Goal: Information Seeking & Learning: Check status

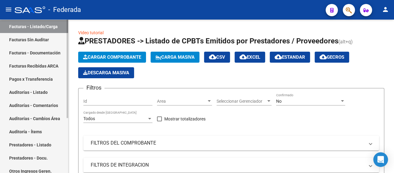
scroll to position [24, 0]
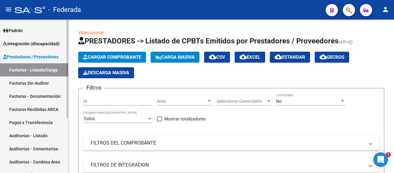
click at [36, 56] on span "Prestadores / Proveedores" at bounding box center [31, 56] width 56 height 7
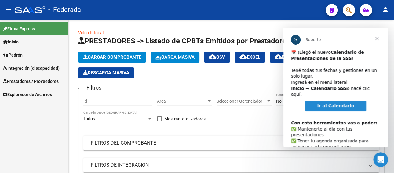
scroll to position [0, 0]
click at [376, 35] on span "Cerrar" at bounding box center [377, 39] width 22 height 22
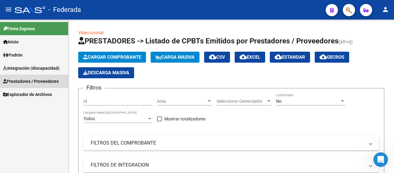
click at [31, 79] on span "Prestadores / Proveedores" at bounding box center [31, 81] width 56 height 7
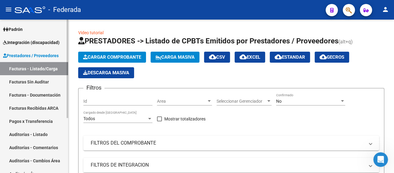
scroll to position [24, 0]
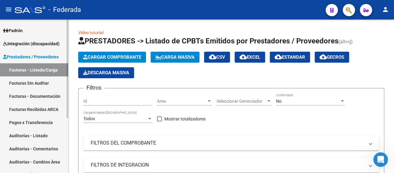
click at [37, 58] on span "Prestadores / Proveedores" at bounding box center [31, 56] width 56 height 7
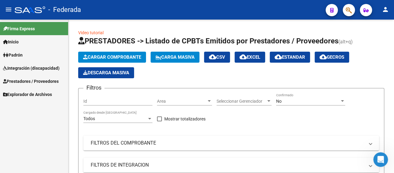
scroll to position [0, 0]
click at [20, 69] on span "Integración (discapacidad)" at bounding box center [31, 68] width 57 height 7
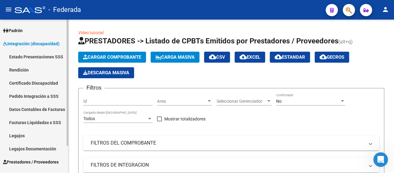
scroll to position [33, 0]
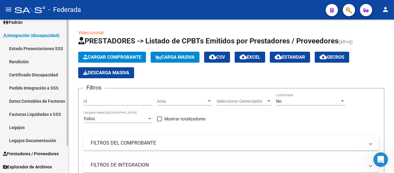
click at [16, 127] on link "Legajos" at bounding box center [34, 127] width 68 height 13
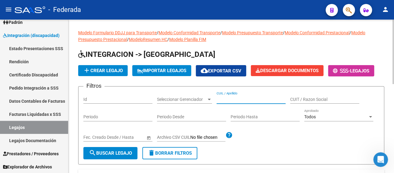
click at [239, 100] on input "CUIL / Apellido" at bounding box center [251, 99] width 69 height 5
paste input "WONHAM CATALINA"
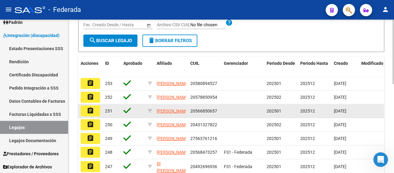
scroll to position [122, 0]
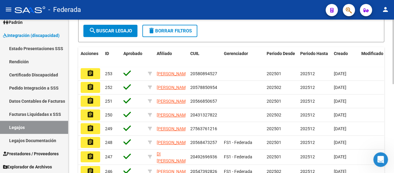
type input "WONHAM CATALINA"
click at [113, 33] on span "search Buscar Legajo" at bounding box center [110, 31] width 43 height 6
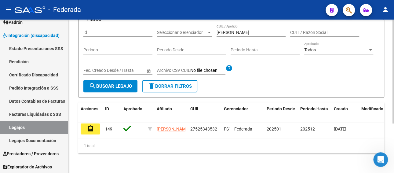
scroll to position [73, 0]
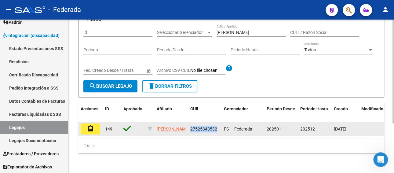
drag, startPoint x: 217, startPoint y: 122, endPoint x: 188, endPoint y: 122, distance: 29.6
click at [188, 122] on datatable-body-cell "27525343532" at bounding box center [205, 128] width 34 height 13
copy span "27525343532"
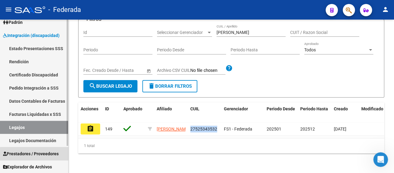
click at [43, 156] on span "Prestadores / Proveedores" at bounding box center [31, 153] width 56 height 7
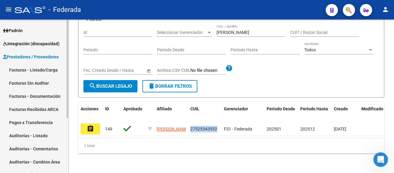
scroll to position [0, 0]
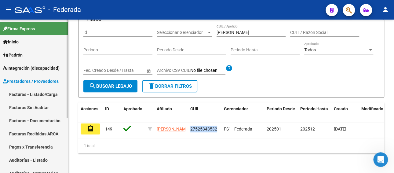
click at [39, 67] on span "Integración (discapacidad)" at bounding box center [31, 68] width 57 height 7
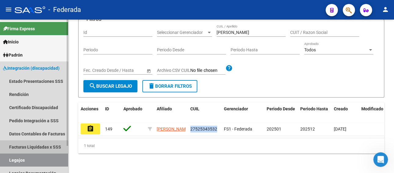
click at [31, 149] on link "Facturas Liquidadas x SSS" at bounding box center [34, 146] width 68 height 13
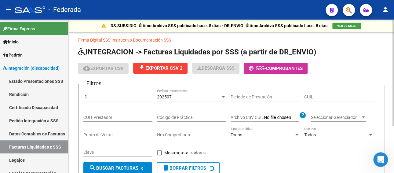
click at [191, 97] on div "202507" at bounding box center [189, 96] width 64 height 5
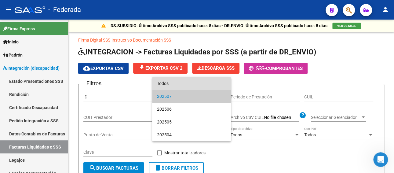
click at [178, 86] on span "Todos" at bounding box center [191, 83] width 69 height 13
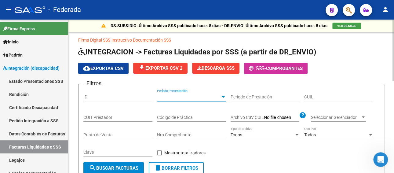
click at [332, 97] on input "CUIL" at bounding box center [338, 96] width 69 height 5
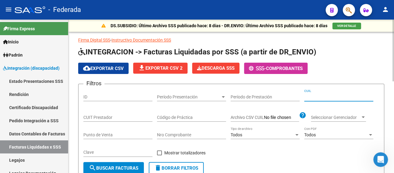
paste input "27-52534353-2"
type input "27-52534353-2"
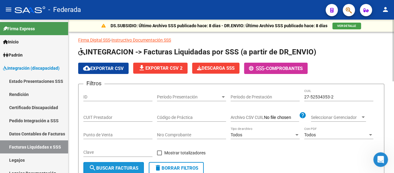
click at [102, 167] on span "search Buscar Facturas" at bounding box center [114, 168] width 50 height 6
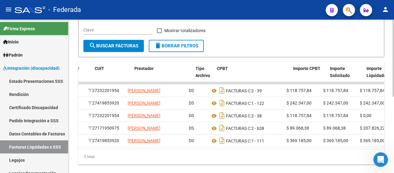
scroll to position [0, 73]
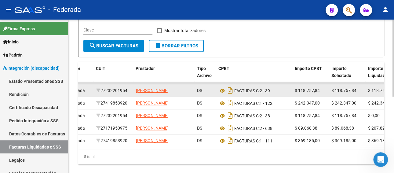
drag, startPoint x: 130, startPoint y: 92, endPoint x: 101, endPoint y: 92, distance: 28.4
click at [101, 92] on div "27232201954" at bounding box center [113, 90] width 35 height 7
copy div "27232201954"
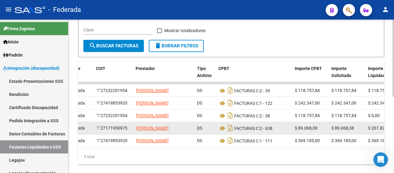
drag, startPoint x: 131, startPoint y: 137, endPoint x: 102, endPoint y: 137, distance: 28.4
click at [102, 132] on div "27171950975" at bounding box center [113, 128] width 35 height 7
copy div "27171950975"
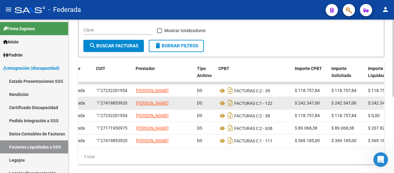
drag, startPoint x: 130, startPoint y: 105, endPoint x: 102, endPoint y: 107, distance: 27.6
click at [102, 107] on div "27419853920" at bounding box center [113, 103] width 35 height 7
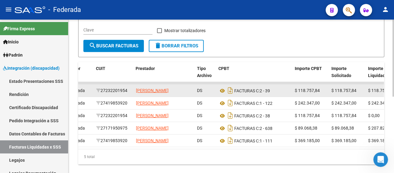
copy div "27419853920"
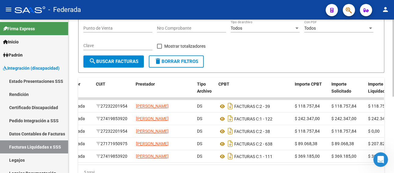
scroll to position [31, 0]
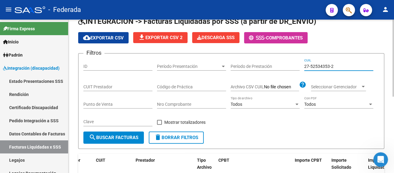
drag, startPoint x: 326, startPoint y: 65, endPoint x: 303, endPoint y: 67, distance: 23.3
click at [303, 67] on div "Filtros ID Período Presentación Período Presentación Período de Prestación 27-5…" at bounding box center [231, 94] width 296 height 73
click at [35, 121] on link "Pedido Integración a SSS" at bounding box center [34, 120] width 68 height 13
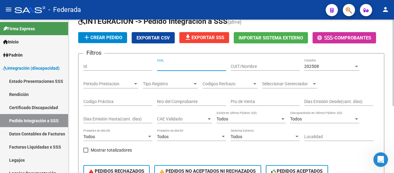
click at [185, 64] on input "CUIL" at bounding box center [191, 66] width 69 height 5
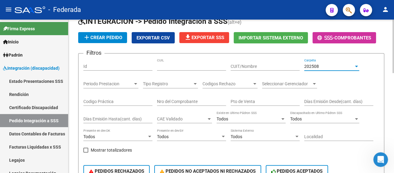
click at [340, 68] on div "202508" at bounding box center [329, 66] width 50 height 5
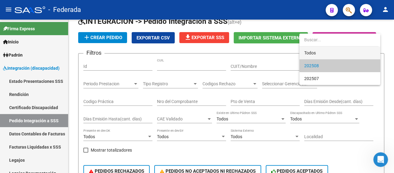
click at [323, 55] on span "Todos" at bounding box center [339, 52] width 71 height 13
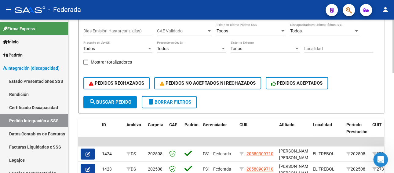
scroll to position [122, 0]
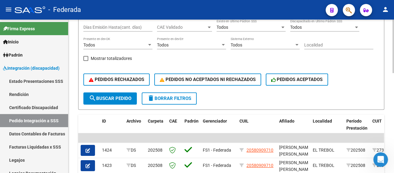
click at [107, 101] on button "search Buscar Pedido" at bounding box center [109, 98] width 53 height 12
click at [113, 98] on span "search Buscar Pedido" at bounding box center [110, 99] width 42 height 6
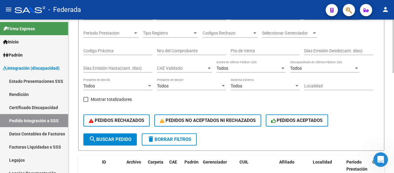
scroll to position [72, 0]
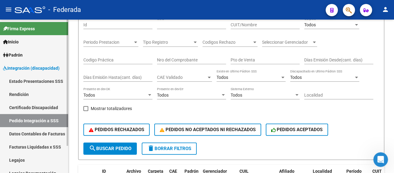
click at [33, 160] on link "Legajos" at bounding box center [34, 159] width 68 height 13
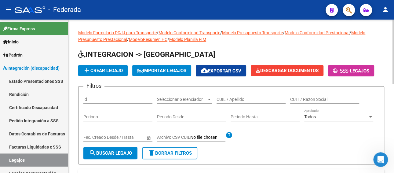
click at [241, 98] on input "CUIL / Apellido" at bounding box center [251, 99] width 69 height 5
paste input "WONHAM CATALINA"
type input "WONHAM CATALINA"
click at [108, 152] on span "search Buscar Legajo" at bounding box center [110, 153] width 43 height 6
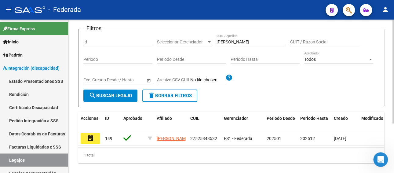
scroll to position [61, 0]
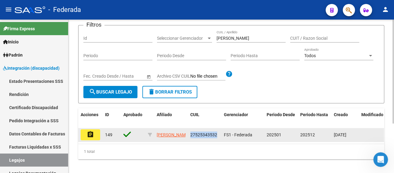
drag, startPoint x: 219, startPoint y: 136, endPoint x: 191, endPoint y: 136, distance: 28.4
click at [191, 136] on datatable-body-cell "27525343532" at bounding box center [205, 134] width 34 height 13
copy span "27525343532"
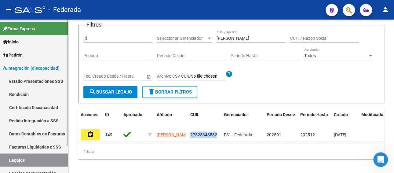
click at [24, 119] on link "Pedido Integración a SSS" at bounding box center [34, 120] width 68 height 13
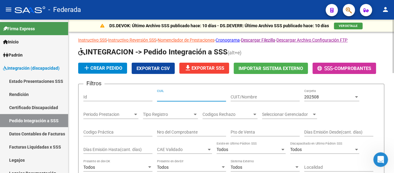
click at [188, 97] on input "CUIL" at bounding box center [191, 96] width 69 height 5
paste input "27525343532"
type input "27525343532"
click at [327, 92] on div "202508 Carpeta" at bounding box center [331, 95] width 55 height 12
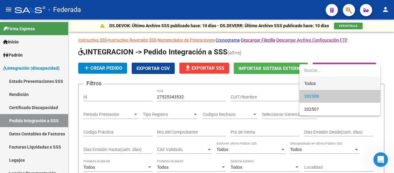
click at [314, 84] on span "Todos" at bounding box center [339, 83] width 71 height 13
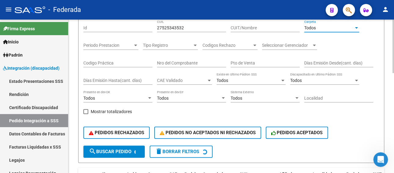
scroll to position [122, 0]
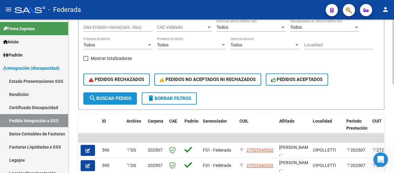
click at [101, 98] on span "search Buscar Pedido" at bounding box center [110, 99] width 42 height 6
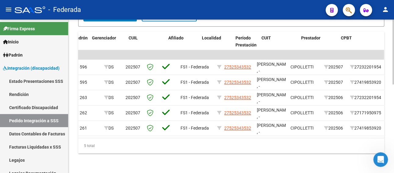
scroll to position [0, 111]
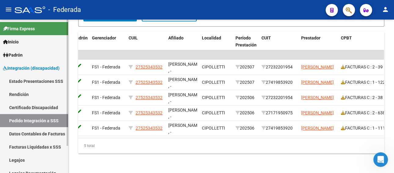
click at [32, 155] on link "Legajos" at bounding box center [34, 159] width 68 height 13
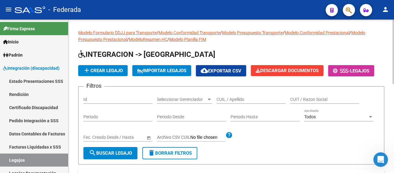
click at [233, 99] on input "CUIL / Apellido" at bounding box center [251, 99] width 69 height 5
paste input "FAGGIANI FRANCESCO"
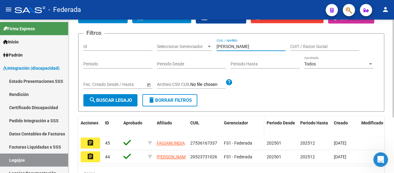
scroll to position [61, 0]
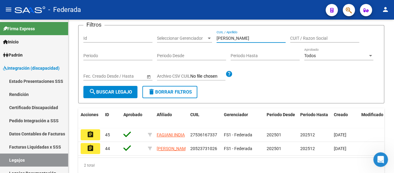
type input "FAGIANI"
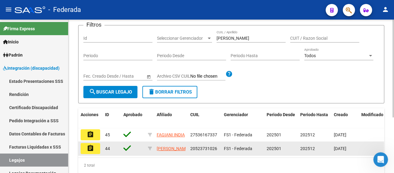
drag, startPoint x: 216, startPoint y: 149, endPoint x: 187, endPoint y: 148, distance: 28.7
click at [187, 148] on div "assignment 44 FAGIANI FRANCESCO 20523731026 FS1 - Federada 202501 202512 04/08/…" at bounding box center [285, 149] width 415 height 14
copy div "20523731026"
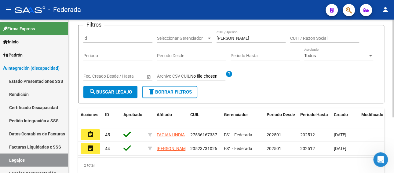
scroll to position [87, 0]
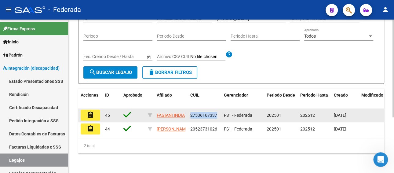
drag, startPoint x: 216, startPoint y: 108, endPoint x: 188, endPoint y: 107, distance: 27.5
click at [188, 109] on datatable-body-cell "27536167337" at bounding box center [205, 115] width 34 height 13
copy span "27536167337"
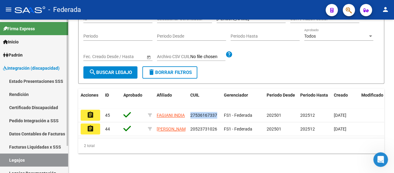
click at [39, 145] on link "Facturas Liquidadas x SSS" at bounding box center [34, 146] width 68 height 13
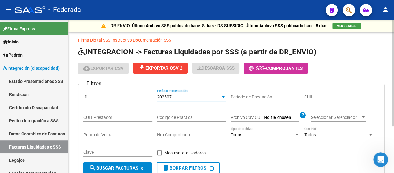
click at [170, 98] on span "202507" at bounding box center [164, 96] width 15 height 5
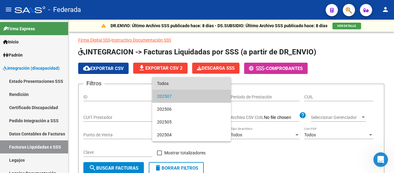
click at [173, 83] on span "Todos" at bounding box center [191, 83] width 69 height 13
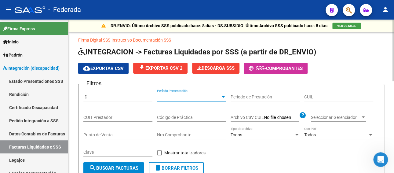
click at [324, 96] on input "CUIL" at bounding box center [338, 96] width 69 height 5
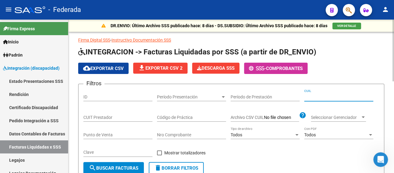
paste input "20-52373102-6"
type input "20-52373102-6"
click at [126, 166] on span "search Buscar Facturas" at bounding box center [114, 168] width 50 height 6
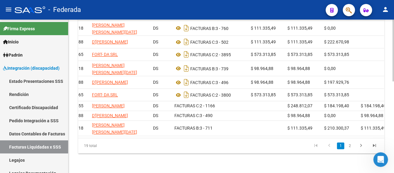
scroll to position [0, 117]
click at [362, 145] on icon "go to next page" at bounding box center [361, 146] width 8 height 7
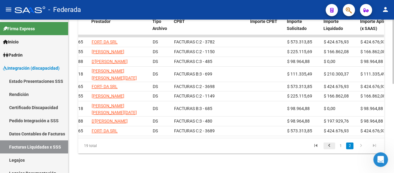
click at [334, 146] on link "go to previous page" at bounding box center [330, 145] width 12 height 7
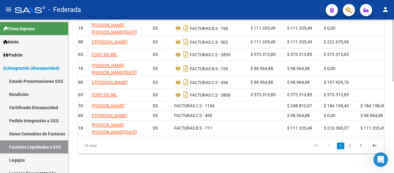
scroll to position [0, 71]
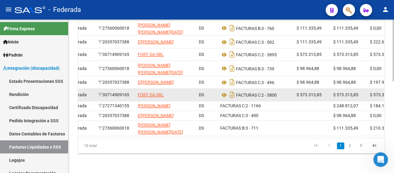
drag, startPoint x: 132, startPoint y: 90, endPoint x: 104, endPoint y: 93, distance: 28.0
click at [104, 93] on div "30714909165" at bounding box center [115, 94] width 35 height 7
copy div "30714909165"
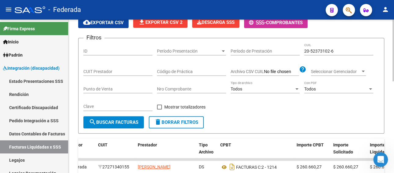
scroll to position [29, 0]
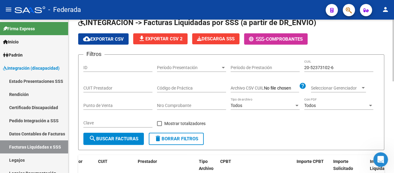
click at [115, 89] on input "CUIT Prestador" at bounding box center [117, 88] width 69 height 5
paste input "30-71490916-5"
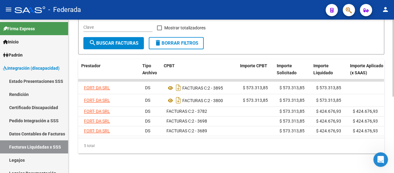
scroll to position [0, 132]
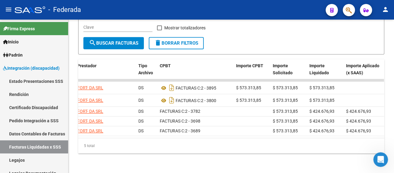
type input "30-71490916-5"
click at [39, 148] on link "Facturas Liquidadas x SSS" at bounding box center [34, 146] width 68 height 13
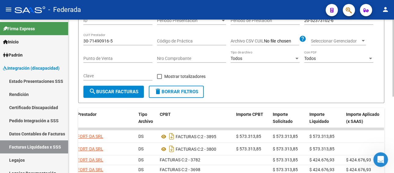
scroll to position [60, 0]
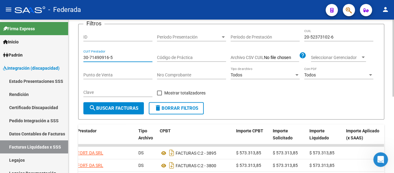
drag, startPoint x: 118, startPoint y: 57, endPoint x: 83, endPoint y: 57, distance: 35.2
click at [83, 57] on input "30-71490916-5" at bounding box center [117, 57] width 69 height 5
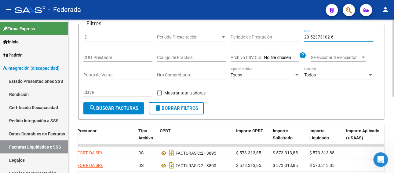
drag, startPoint x: 336, startPoint y: 35, endPoint x: 289, endPoint y: 20, distance: 49.1
click at [284, 35] on div "Filtros ID Período Presentación Período Presentación Período de Prestación 20-5…" at bounding box center [231, 65] width 296 height 73
paste input "47509773-5"
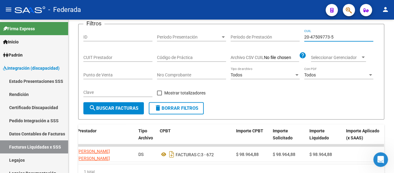
type input "20-47509773-5"
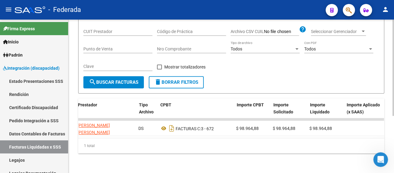
scroll to position [0, 57]
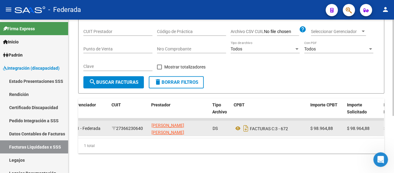
drag, startPoint x: 145, startPoint y: 123, endPoint x: 117, endPoint y: 123, distance: 27.5
click at [117, 125] on div "27366230640" at bounding box center [129, 128] width 35 height 7
copy div "27366230640"
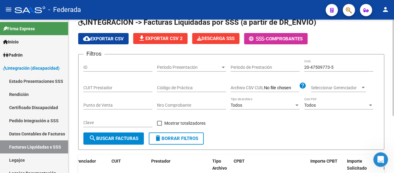
scroll to position [29, 0]
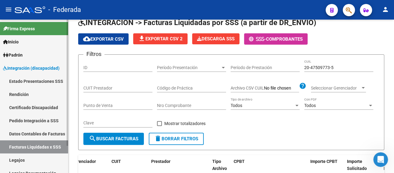
click at [43, 120] on link "Pedido Integración a SSS" at bounding box center [34, 120] width 68 height 13
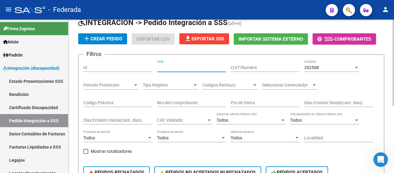
click at [205, 68] on input "CUIL" at bounding box center [191, 67] width 69 height 5
paste input "20475097735"
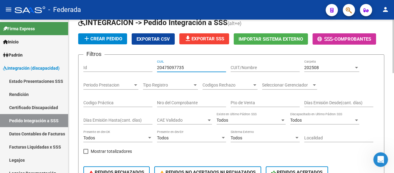
type input "20475097735"
click at [316, 69] on span "202508" at bounding box center [311, 67] width 15 height 5
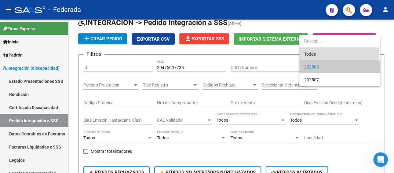
click at [314, 54] on span "Todos" at bounding box center [339, 54] width 71 height 13
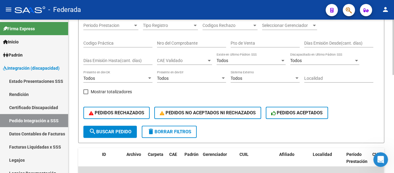
scroll to position [90, 0]
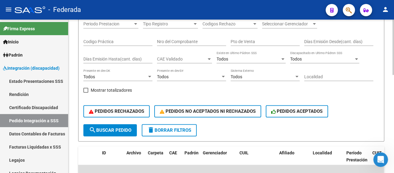
click at [120, 132] on span "search Buscar Pedido" at bounding box center [110, 130] width 42 height 6
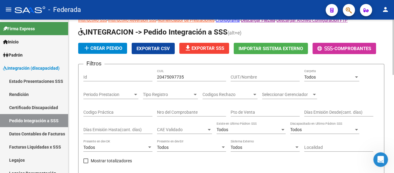
scroll to position [0, 0]
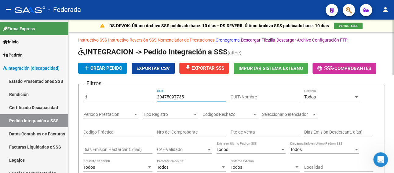
drag, startPoint x: 186, startPoint y: 96, endPoint x: 153, endPoint y: 95, distance: 32.7
click at [153, 95] on div "Filtros Id 20475097735 CUIL CUIT/Nombre Todos Carpeta Periodo Prestacion Period…" at bounding box center [231, 152] width 296 height 126
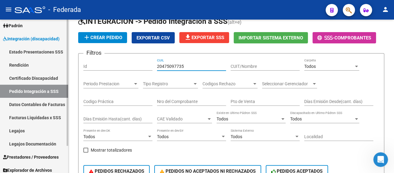
scroll to position [31, 0]
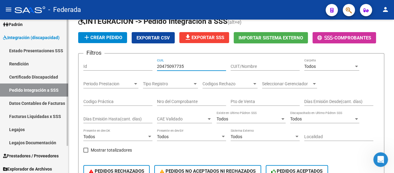
click at [45, 118] on link "Facturas Liquidadas x SSS" at bounding box center [34, 116] width 68 height 13
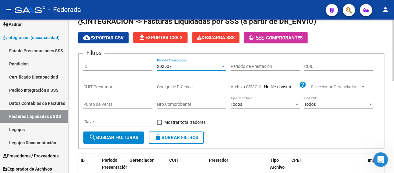
click at [178, 68] on div "202507" at bounding box center [189, 66] width 64 height 5
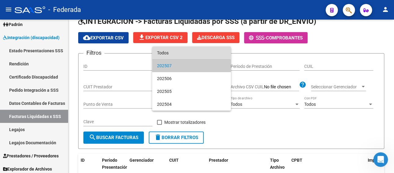
click at [177, 53] on span "Todos" at bounding box center [191, 52] width 69 height 13
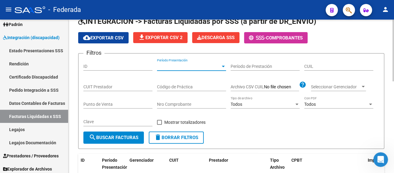
click at [317, 65] on input "CUIL" at bounding box center [338, 66] width 69 height 5
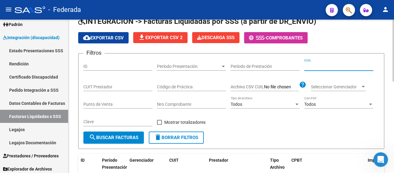
paste input "23-48853283-9"
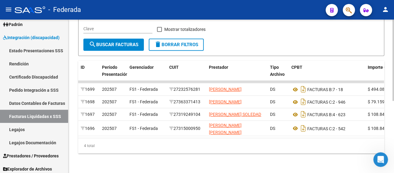
scroll to position [136, 0]
type input "23-48853283-9"
click at [41, 90] on link "Pedido Integración a SSS" at bounding box center [34, 89] width 68 height 13
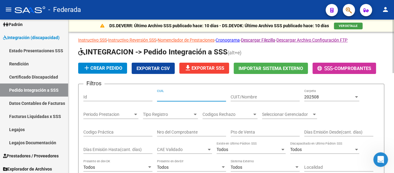
click at [190, 95] on input "CUIL" at bounding box center [191, 96] width 69 height 5
paste input "23488532839"
type input "23488532839"
click at [345, 97] on div "202508" at bounding box center [329, 96] width 50 height 5
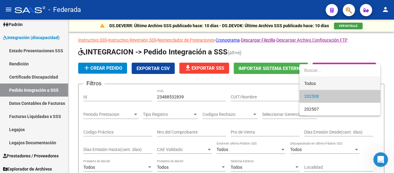
click at [324, 84] on span "Todos" at bounding box center [339, 83] width 71 height 13
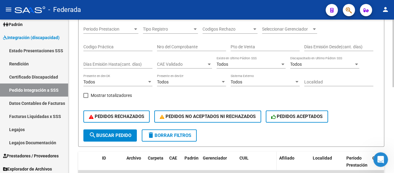
scroll to position [122, 0]
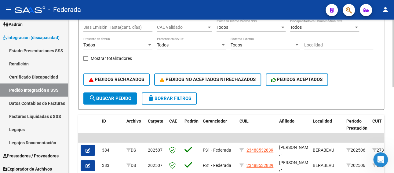
click at [112, 101] on button "search Buscar Pedido" at bounding box center [109, 98] width 53 height 12
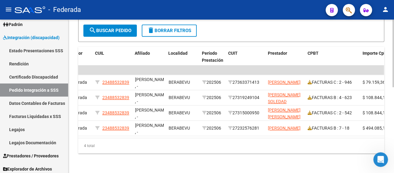
scroll to position [0, 139]
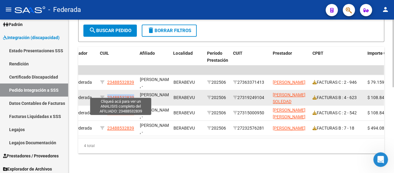
drag, startPoint x: 134, startPoint y: 93, endPoint x: 107, endPoint y: 93, distance: 26.6
click at [107, 95] on span "23488532839" at bounding box center [120, 97] width 27 height 5
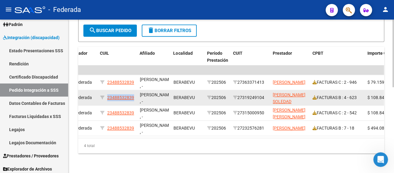
drag, startPoint x: 116, startPoint y: 90, endPoint x: 134, endPoint y: 91, distance: 18.0
click at [134, 94] on div "23488532839" at bounding box center [117, 97] width 35 height 7
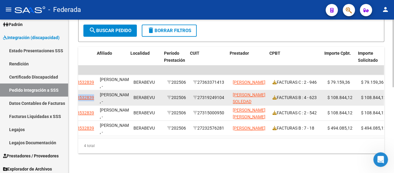
scroll to position [0, 182]
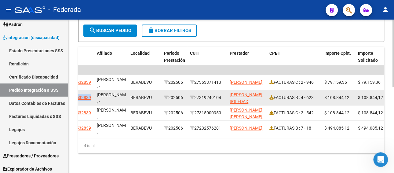
drag, startPoint x: 225, startPoint y: 92, endPoint x: 198, endPoint y: 92, distance: 27.5
click at [198, 92] on datatable-body-cell "27319249104" at bounding box center [208, 97] width 40 height 15
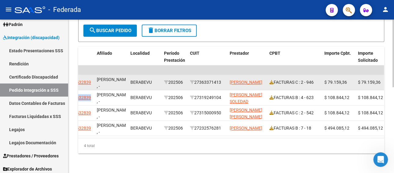
drag, startPoint x: 225, startPoint y: 77, endPoint x: 196, endPoint y: 77, distance: 28.7
click at [196, 77] on datatable-body-cell "27363371413" at bounding box center [208, 82] width 40 height 15
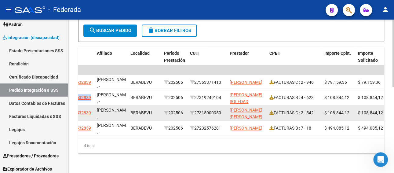
drag, startPoint x: 224, startPoint y: 107, endPoint x: 195, endPoint y: 109, distance: 29.1
click at [195, 109] on div "27315000950" at bounding box center [207, 112] width 35 height 7
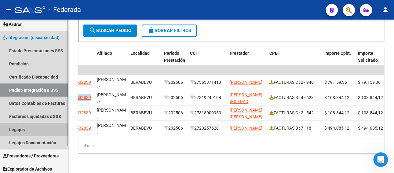
click at [34, 127] on link "Legajos" at bounding box center [34, 129] width 68 height 13
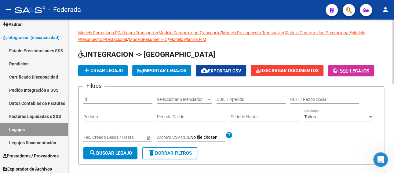
click at [245, 100] on input "CUIL / Apellido" at bounding box center [251, 99] width 69 height 5
paste input "20-49269693-6"
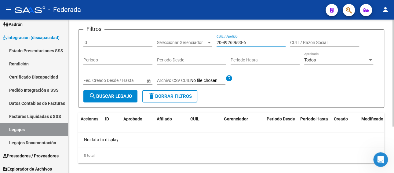
scroll to position [61, 0]
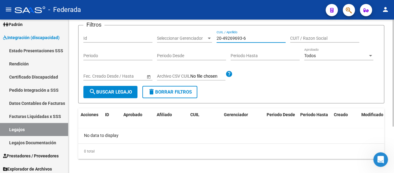
click at [242, 39] on input "20-49269693-6" at bounding box center [251, 38] width 69 height 5
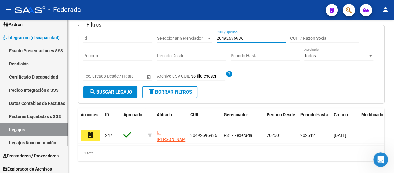
type input "20492696936"
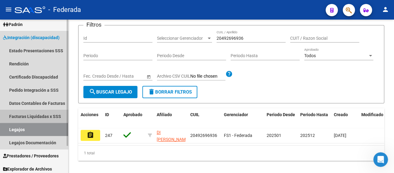
click at [35, 116] on link "Facturas Liquidadas x SSS" at bounding box center [34, 116] width 68 height 13
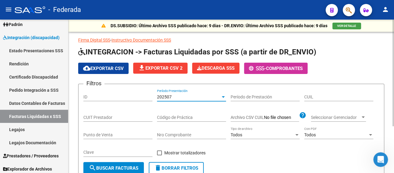
click at [179, 98] on div "202507" at bounding box center [189, 96] width 64 height 5
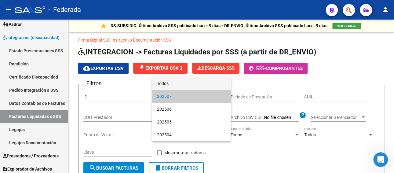
drag, startPoint x: 178, startPoint y: 83, endPoint x: 226, endPoint y: 97, distance: 49.3
click at [178, 83] on span "Todos" at bounding box center [191, 83] width 69 height 13
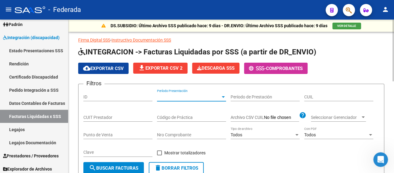
click at [318, 96] on input "CUIL" at bounding box center [338, 96] width 69 height 5
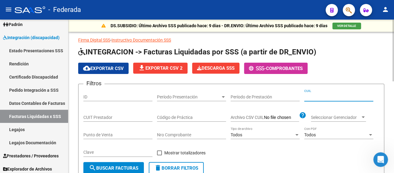
paste input "20-49269693-6"
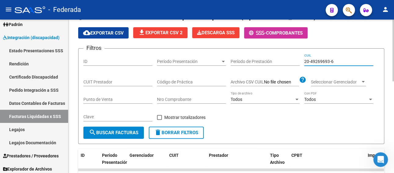
scroll to position [92, 0]
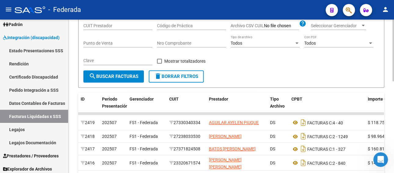
type input "20-49269693-6"
click at [114, 79] on span "search Buscar Facturas" at bounding box center [114, 77] width 50 height 6
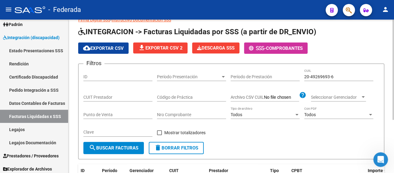
scroll to position [20, 0]
click at [46, 88] on link "Pedido Integración a SSS" at bounding box center [34, 89] width 68 height 13
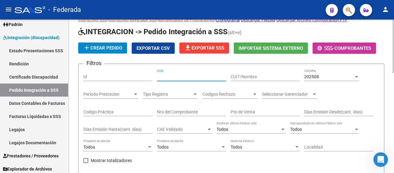
click at [190, 78] on input "CUIL" at bounding box center [191, 76] width 69 height 5
click at [343, 77] on div "202508" at bounding box center [329, 76] width 50 height 5
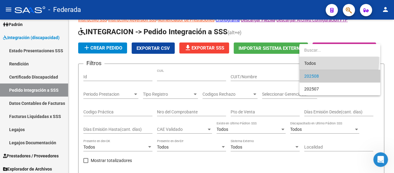
click at [318, 61] on span "Todos" at bounding box center [339, 63] width 71 height 13
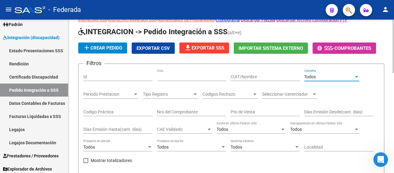
scroll to position [112, 0]
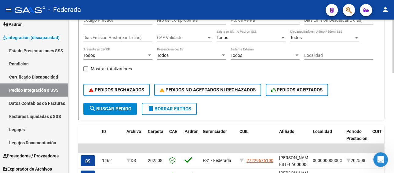
click at [123, 107] on span "search Buscar Pedido" at bounding box center [110, 109] width 42 height 6
click at [121, 106] on span "search Buscar Pedido" at bounding box center [110, 109] width 42 height 6
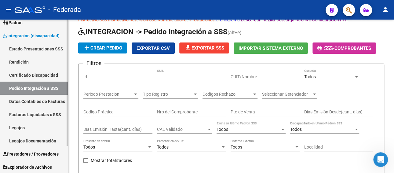
scroll to position [33, 0]
click at [37, 126] on link "Legajos" at bounding box center [34, 127] width 68 height 13
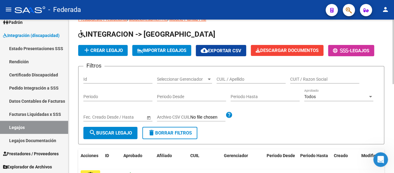
click at [219, 77] on input "CUIL / Apellido" at bounding box center [251, 79] width 69 height 5
paste input "DI [PERSON_NAME]"
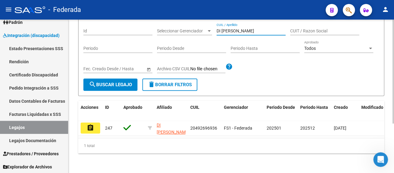
scroll to position [73, 0]
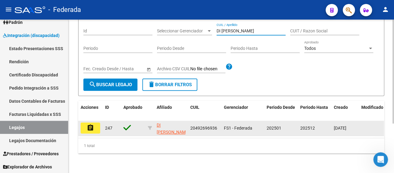
type input "DI [PERSON_NAME]"
drag, startPoint x: 217, startPoint y: 122, endPoint x: 191, endPoint y: 122, distance: 26.3
click at [191, 125] on div "20492696936" at bounding box center [204, 128] width 29 height 7
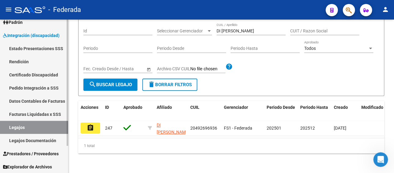
click at [35, 88] on link "Pedido Integración a SSS" at bounding box center [34, 87] width 68 height 13
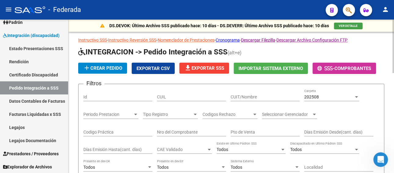
click at [205, 94] on input "CUIL" at bounding box center [191, 96] width 69 height 5
paste input "20492696936"
type input "20492696936"
click at [308, 97] on span "202508" at bounding box center [311, 96] width 15 height 5
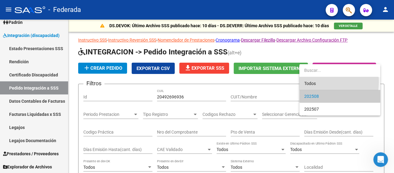
click at [310, 82] on span "Todos" at bounding box center [339, 83] width 71 height 13
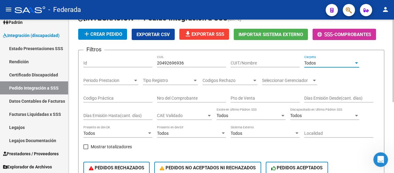
scroll to position [92, 0]
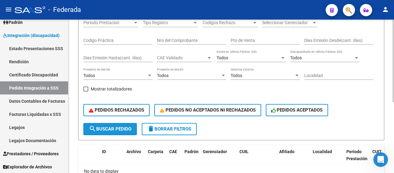
click at [114, 131] on span "search Buscar Pedido" at bounding box center [110, 129] width 42 height 6
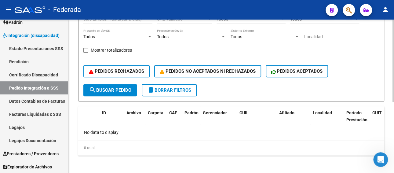
scroll to position [132, 0]
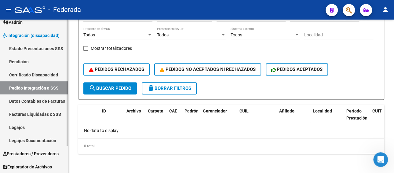
click at [50, 116] on link "Facturas Liquidadas x SSS" at bounding box center [34, 114] width 68 height 13
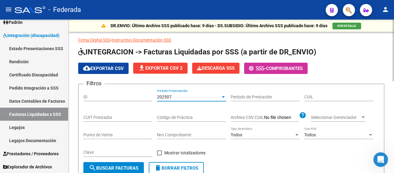
click at [183, 98] on div "202507" at bounding box center [189, 96] width 64 height 5
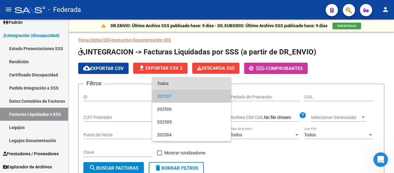
click at [178, 86] on span "Todos" at bounding box center [191, 83] width 69 height 13
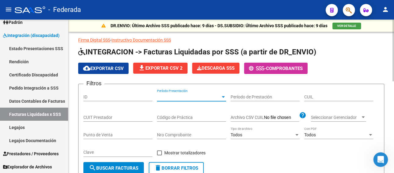
click at [325, 96] on input "CUIL" at bounding box center [338, 96] width 69 height 5
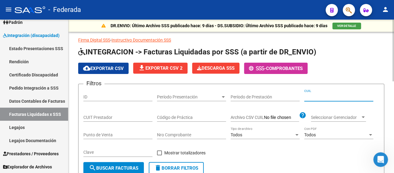
paste input "20-49269693-6"
type input "20-49269693-6"
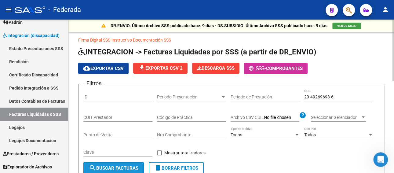
click at [114, 165] on span "search Buscar Facturas" at bounding box center [114, 168] width 50 height 6
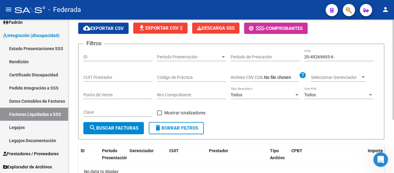
scroll to position [81, 0]
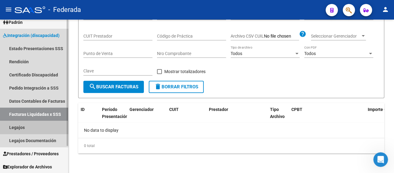
click at [41, 128] on link "Legajos" at bounding box center [34, 127] width 68 height 13
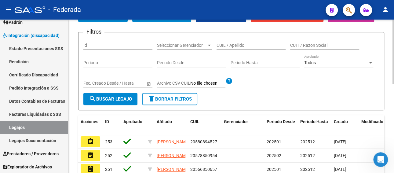
scroll to position [61, 0]
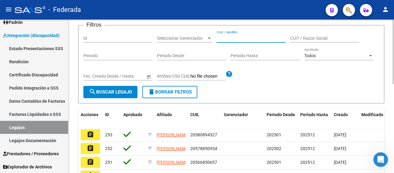
click at [235, 38] on input "CUIL / Apellido" at bounding box center [251, 38] width 69 height 5
paste input "27374042462"
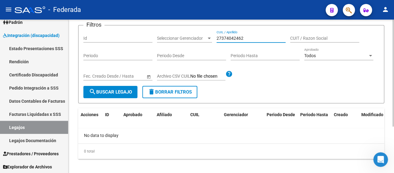
drag, startPoint x: 248, startPoint y: 36, endPoint x: 208, endPoint y: 38, distance: 40.1
click at [208, 38] on div "Filtros Id Seleccionar Gerenciador Seleccionar Gerenciador 27374042462 CUIL / A…" at bounding box center [231, 58] width 296 height 56
paste input "text"
type input "27374042462"
click at [46, 127] on link "Legajos" at bounding box center [34, 127] width 68 height 13
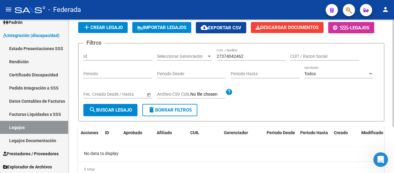
scroll to position [31, 0]
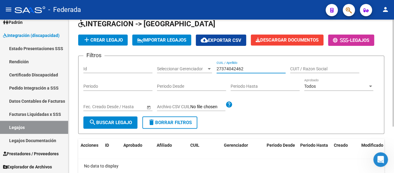
drag, startPoint x: 249, startPoint y: 69, endPoint x: 203, endPoint y: 68, distance: 46.2
click at [203, 68] on div "Filtros Id Seleccionar Gerenciador Seleccionar Gerenciador 27374042462 CUIL / A…" at bounding box center [231, 89] width 296 height 56
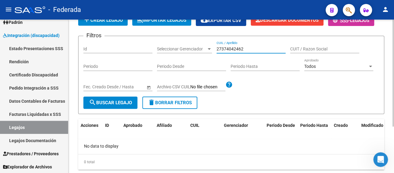
scroll to position [66, 0]
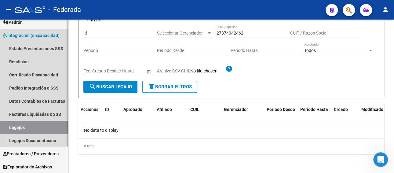
click at [48, 129] on link "Legajos" at bounding box center [34, 127] width 68 height 13
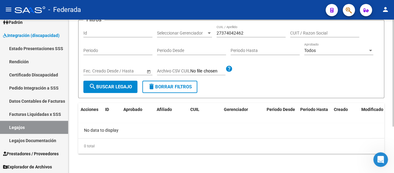
click at [100, 89] on button "search Buscar Legajo" at bounding box center [110, 87] width 54 height 12
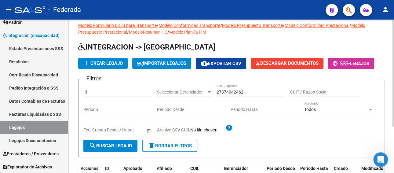
scroll to position [5, 0]
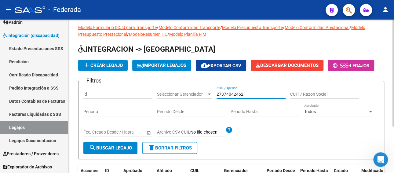
drag, startPoint x: 250, startPoint y: 92, endPoint x: 190, endPoint y: 93, distance: 60.2
click at [190, 93] on div "Filtros Id Seleccionar Gerenciador Seleccionar Gerenciador 27374042462 CUIL / A…" at bounding box center [231, 114] width 296 height 56
paste input "ARDUSSO LUCIA"
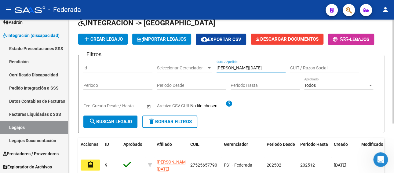
scroll to position [66, 0]
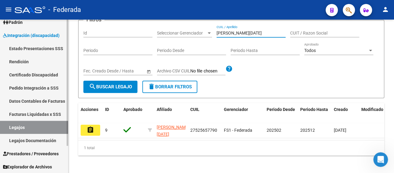
type input "ARDUSSO LUCIA"
click at [38, 116] on link "Facturas Liquidadas x SSS" at bounding box center [34, 114] width 68 height 13
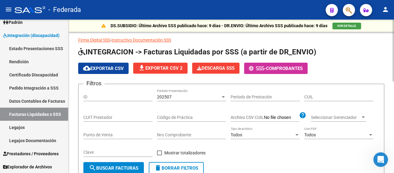
click at [101, 118] on input "CUIT Prestador" at bounding box center [117, 117] width 69 height 5
click at [190, 95] on div "202507" at bounding box center [189, 96] width 64 height 5
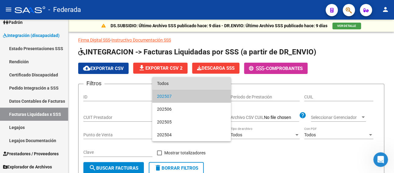
click at [185, 86] on span "Todos" at bounding box center [191, 83] width 69 height 13
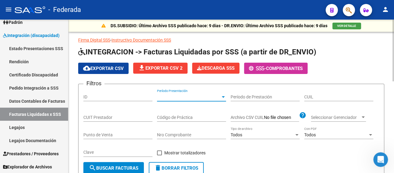
click at [314, 95] on input "CUIL" at bounding box center [338, 96] width 69 height 5
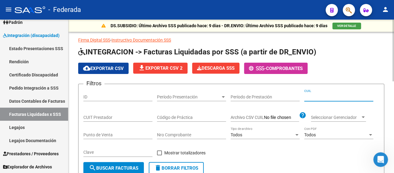
paste input
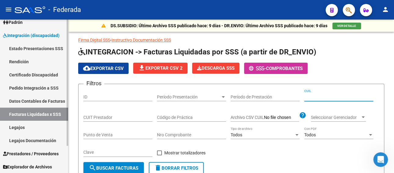
click at [29, 126] on link "Legajos" at bounding box center [34, 127] width 68 height 13
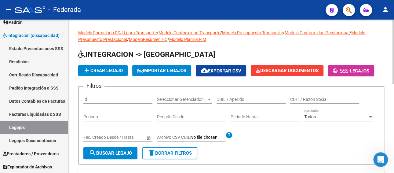
click at [246, 98] on input "CUIL / Apellido" at bounding box center [251, 99] width 69 height 5
paste input "GULLINO JARA EMILIA"
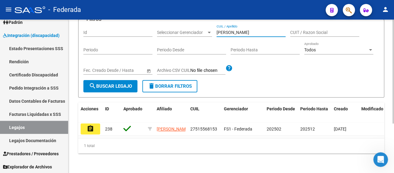
scroll to position [73, 0]
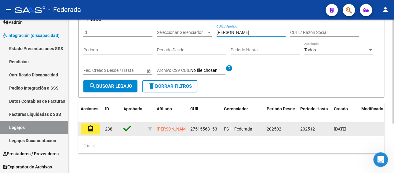
type input "GULLINO JARA EMILIA"
drag, startPoint x: 216, startPoint y: 123, endPoint x: 190, endPoint y: 123, distance: 26.3
click at [190, 127] on span "27515568153" at bounding box center [203, 129] width 27 height 5
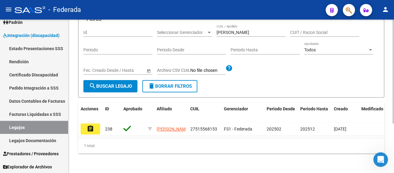
scroll to position [42, 0]
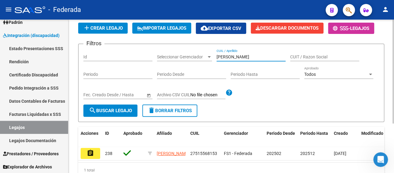
drag, startPoint x: 261, startPoint y: 56, endPoint x: 209, endPoint y: 56, distance: 52.3
click at [209, 56] on div "Filtros Id Seleccionar Gerenciador Seleccionar Gerenciador GULLINO JARA EMILIA …" at bounding box center [231, 77] width 296 height 56
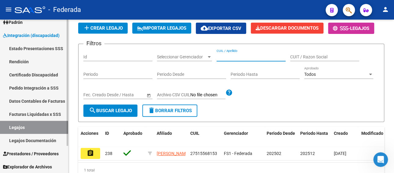
click at [35, 116] on link "Facturas Liquidadas x SSS" at bounding box center [34, 114] width 68 height 13
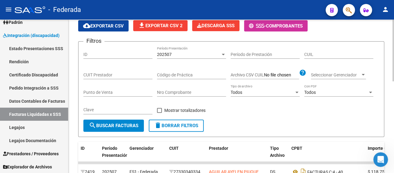
click at [181, 51] on div "202507 Período Presentación" at bounding box center [191, 52] width 69 height 12
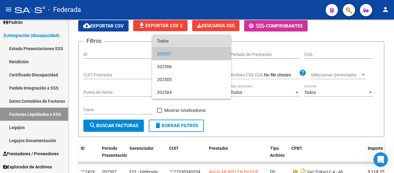
click at [178, 41] on span "Todos" at bounding box center [191, 41] width 69 height 13
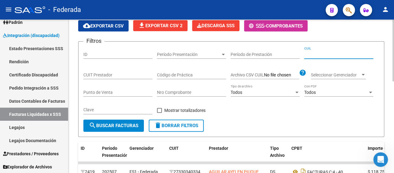
click at [317, 55] on input "CUIL" at bounding box center [338, 54] width 69 height 5
paste input "27-51556815-3"
click at [121, 125] on span "search Buscar Facturas" at bounding box center [114, 126] width 50 height 6
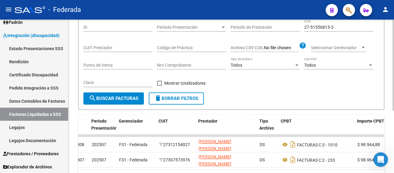
scroll to position [12, 0]
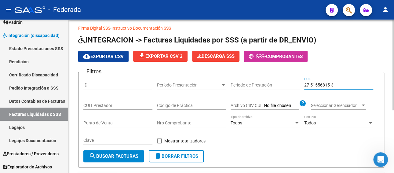
drag, startPoint x: 347, startPoint y: 83, endPoint x: 297, endPoint y: 83, distance: 49.8
click at [297, 83] on div "Filtros ID Período Presentación Período Presentación Período de Prestación 27-5…" at bounding box center [231, 113] width 296 height 73
paste input
type input "27-51556815-3"
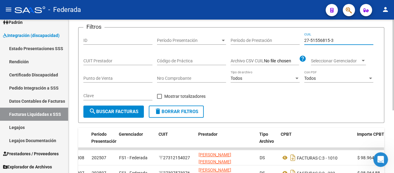
scroll to position [73, 0]
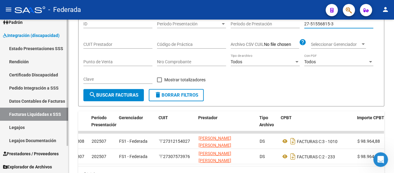
click at [36, 87] on link "Pedido Integración a SSS" at bounding box center [34, 87] width 68 height 13
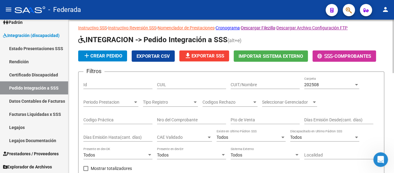
scroll to position [12, 0]
click at [326, 85] on div "202508" at bounding box center [329, 85] width 50 height 5
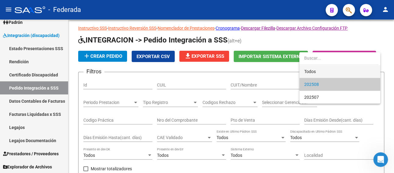
click at [311, 75] on span "Todos" at bounding box center [339, 71] width 71 height 13
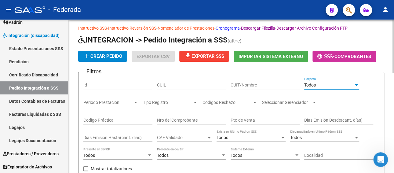
click at [181, 78] on div "CUIL" at bounding box center [191, 83] width 69 height 12
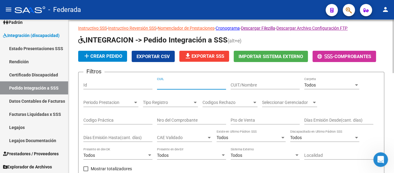
paste input "27515568153"
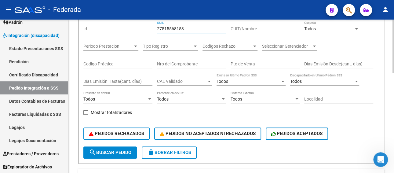
scroll to position [92, 0]
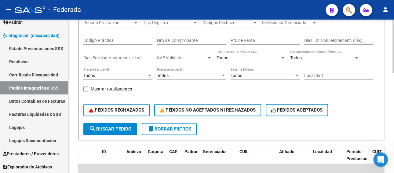
type input "27515568153"
click at [112, 133] on button "search Buscar Pedido" at bounding box center [109, 129] width 53 height 12
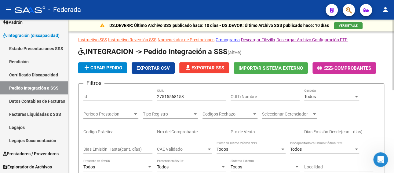
scroll to position [0, 0]
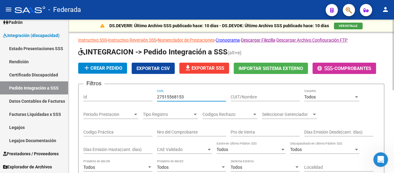
drag, startPoint x: 186, startPoint y: 95, endPoint x: 154, endPoint y: 94, distance: 32.1
click at [154, 94] on div "Filtros Id 27515568153 CUIL CUIT/Nombre Todos Carpeta Periodo Prestacion Period…" at bounding box center [231, 152] width 296 height 126
click at [245, 100] on div "CUIT/Nombre" at bounding box center [265, 95] width 69 height 12
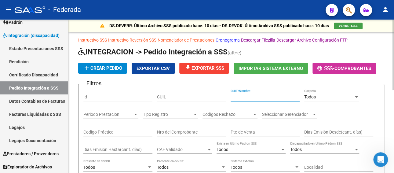
paste input "[PERSON_NAME]"
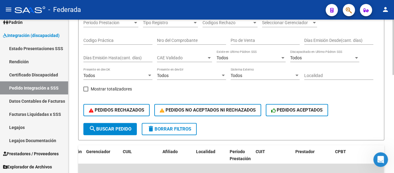
type input "[PERSON_NAME]"
click at [98, 131] on span "search Buscar Pedido" at bounding box center [110, 129] width 42 height 6
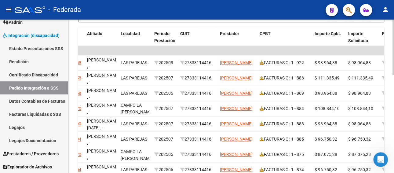
scroll to position [240, 0]
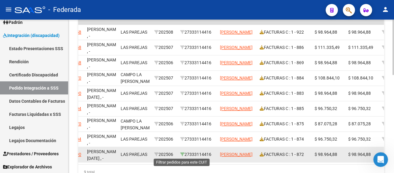
drag, startPoint x: 215, startPoint y: 154, endPoint x: 183, endPoint y: 153, distance: 31.2
click at [183, 153] on div "27333114416" at bounding box center [197, 154] width 35 height 7
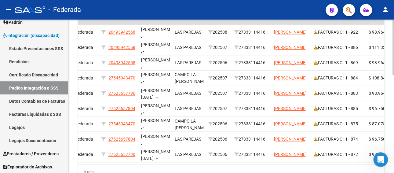
scroll to position [0, 132]
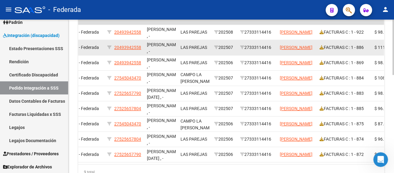
drag, startPoint x: 141, startPoint y: 46, endPoint x: 114, endPoint y: 46, distance: 27.5
click at [114, 46] on div "20493942558" at bounding box center [124, 47] width 35 height 7
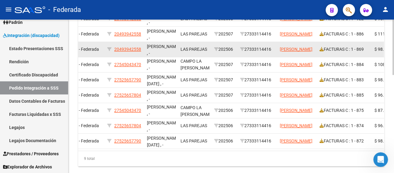
scroll to position [240, 0]
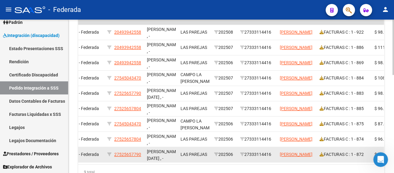
drag, startPoint x: 274, startPoint y: 153, endPoint x: 247, endPoint y: 155, distance: 26.7
click at [247, 155] on div "27333114416" at bounding box center [257, 154] width 35 height 7
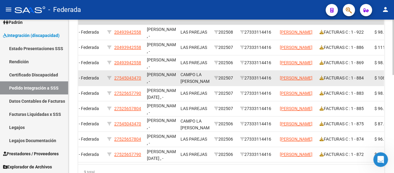
drag, startPoint x: 141, startPoint y: 77, endPoint x: 113, endPoint y: 77, distance: 28.4
click at [113, 77] on div "27545043470" at bounding box center [124, 78] width 35 height 7
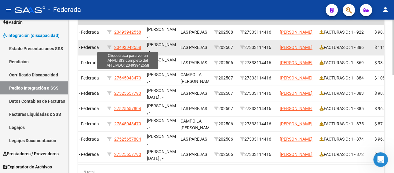
drag, startPoint x: 140, startPoint y: 49, endPoint x: 115, endPoint y: 49, distance: 25.7
click at [115, 49] on span "20493942558" at bounding box center [127, 47] width 27 height 5
type textarea "20493942558"
drag, startPoint x: 127, startPoint y: 45, endPoint x: 139, endPoint y: 45, distance: 12.2
click at [139, 45] on span "20493942558" at bounding box center [127, 47] width 27 height 5
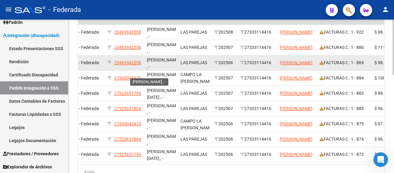
drag, startPoint x: 112, startPoint y: 61, endPoint x: 168, endPoint y: 64, distance: 56.3
drag, startPoint x: 274, startPoint y: 61, endPoint x: 245, endPoint y: 61, distance: 28.7
click at [245, 61] on div "27333114416" at bounding box center [257, 62] width 35 height 7
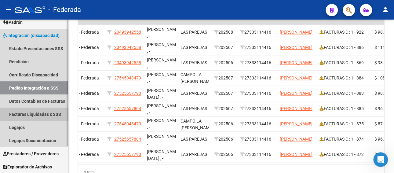
click at [44, 114] on link "Facturas Liquidadas x SSS" at bounding box center [34, 114] width 68 height 13
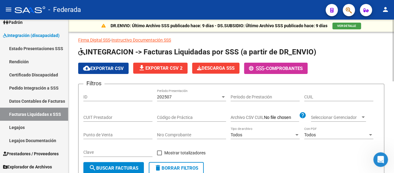
click at [117, 117] on input "CUIT Prestador" at bounding box center [117, 117] width 69 height 5
click at [175, 95] on div "202507" at bounding box center [189, 96] width 64 height 5
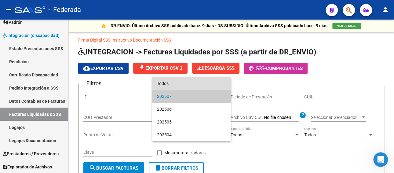
click at [177, 83] on span "Todos" at bounding box center [191, 83] width 69 height 13
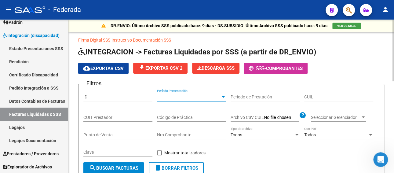
click at [124, 116] on input "CUIT Prestador" at bounding box center [117, 117] width 69 height 5
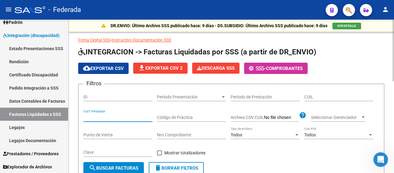
paste input "27-54504347-0"
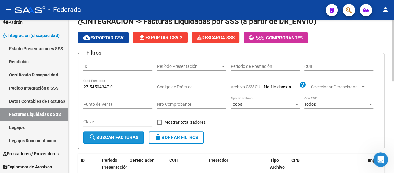
click at [105, 138] on span "search Buscar Facturas" at bounding box center [114, 138] width 50 height 6
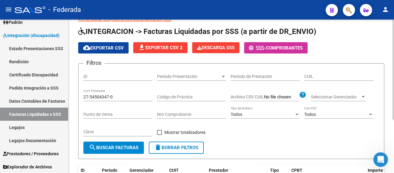
scroll to position [20, 0]
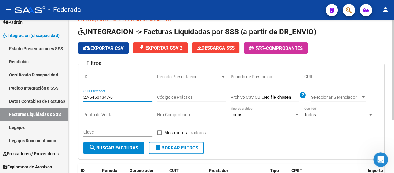
click at [119, 97] on input "27-54504347-0" at bounding box center [117, 97] width 69 height 5
drag, startPoint x: 116, startPoint y: 96, endPoint x: 46, endPoint y: 96, distance: 70.6
click at [46, 96] on mat-sidenav-container "Firma Express Inicio Calendario SSS Instructivos Padrón Afiliados Empadronados …" at bounding box center [197, 96] width 394 height 153
paste input "33311441-6"
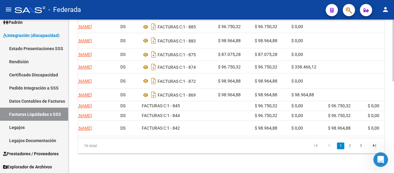
scroll to position [0, 150]
type input "27-33311441-6"
click at [362, 150] on icon "go to next page" at bounding box center [361, 146] width 8 height 7
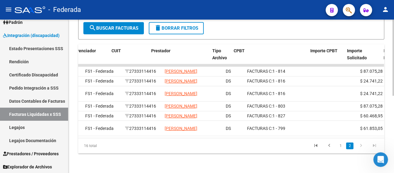
scroll to position [0, 119]
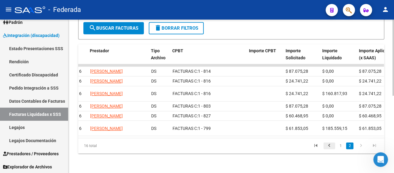
click at [329, 146] on icon "go to previous page" at bounding box center [330, 146] width 8 height 7
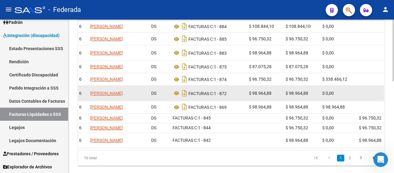
scroll to position [217, 0]
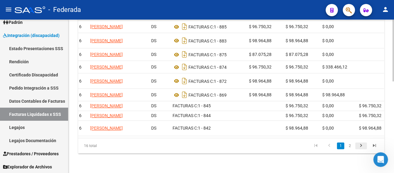
click at [361, 150] on icon "go to next page" at bounding box center [361, 146] width 8 height 7
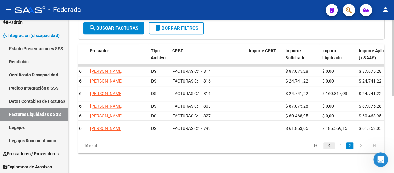
click at [327, 147] on icon "go to previous page" at bounding box center [330, 146] width 8 height 7
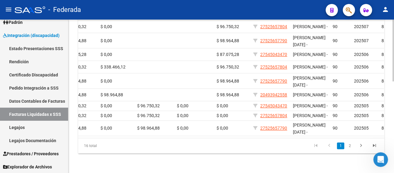
scroll to position [0, 380]
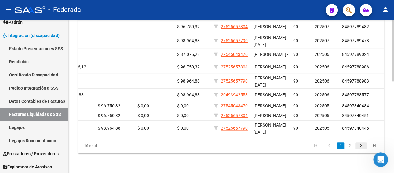
click at [361, 150] on icon "go to next page" at bounding box center [361, 146] width 8 height 7
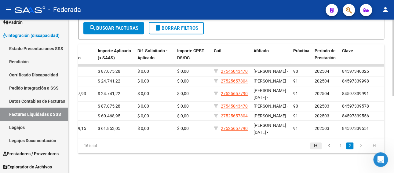
click at [314, 145] on icon "go to first page" at bounding box center [316, 146] width 8 height 7
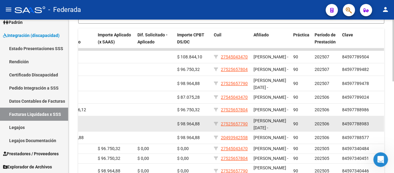
scroll to position [228, 0]
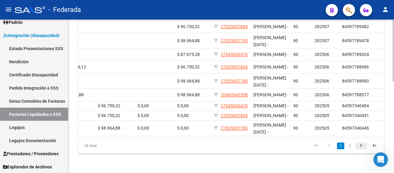
click at [362, 146] on icon "go to next page" at bounding box center [361, 146] width 8 height 7
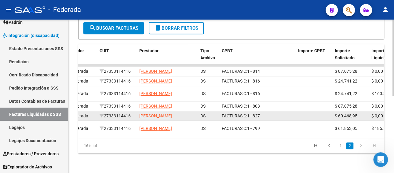
scroll to position [156, 0]
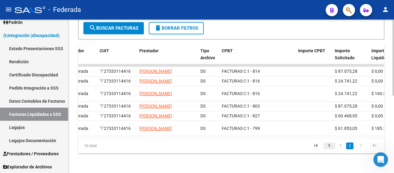
click at [329, 146] on icon "go to previous page" at bounding box center [330, 146] width 8 height 7
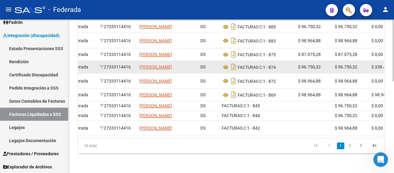
scroll to position [217, 0]
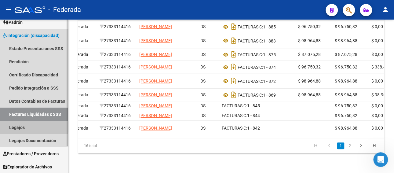
click at [25, 127] on link "Legajos" at bounding box center [34, 127] width 68 height 13
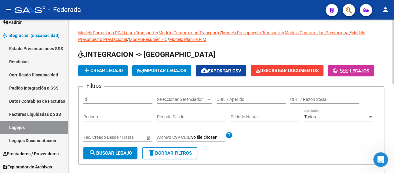
paste input "27319185351"
click at [234, 99] on input "CUIL / Apellido" at bounding box center [251, 99] width 69 height 5
type input "27319185351"
click at [117, 151] on span "search Buscar Legajo" at bounding box center [110, 153] width 43 height 6
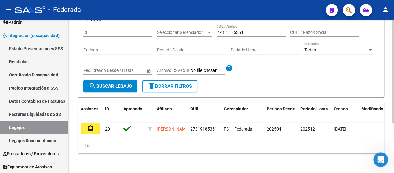
scroll to position [73, 0]
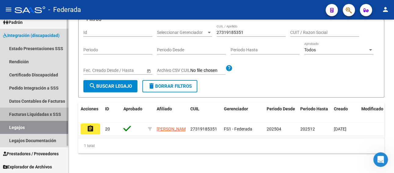
click at [38, 114] on link "Facturas Liquidadas x SSS" at bounding box center [34, 114] width 68 height 13
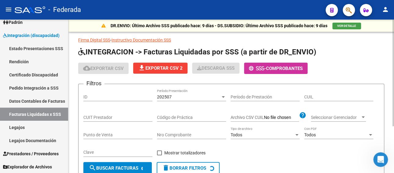
click at [190, 96] on div "202507" at bounding box center [189, 96] width 64 height 5
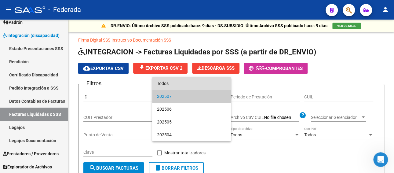
click at [178, 84] on span "Todos" at bounding box center [191, 83] width 69 height 13
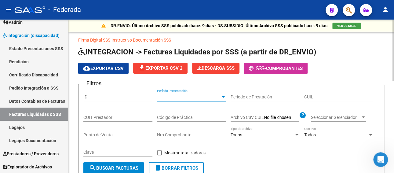
click at [317, 98] on input "CUIL" at bounding box center [338, 96] width 69 height 5
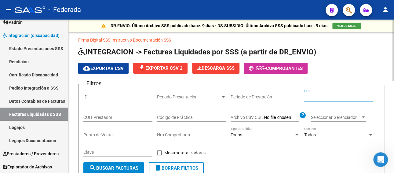
paste input "27-31918535-1"
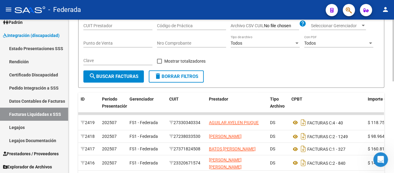
type input "27-31918535-1"
click at [123, 72] on button "search Buscar Facturas" at bounding box center [113, 76] width 61 height 12
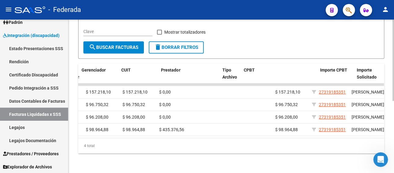
scroll to position [0, 4]
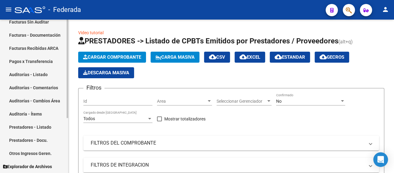
scroll to position [24, 0]
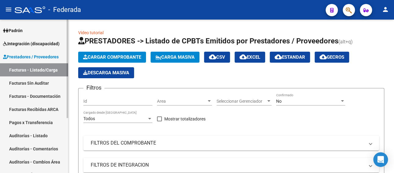
click at [39, 56] on span "Prestadores / Proveedores" at bounding box center [31, 56] width 56 height 7
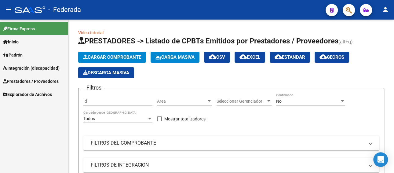
scroll to position [0, 0]
click at [30, 67] on span "Integración (discapacidad)" at bounding box center [31, 68] width 57 height 7
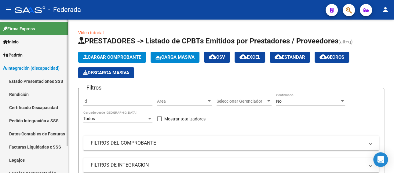
click at [24, 158] on link "Legajos" at bounding box center [34, 159] width 68 height 13
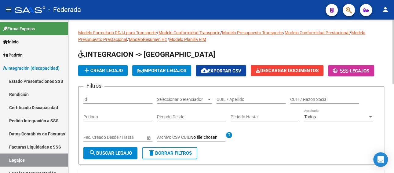
click at [241, 99] on input "CUIL / Apellido" at bounding box center [251, 99] width 69 height 5
paste input "27545043470"
click at [116, 150] on span "search Buscar Legajo" at bounding box center [110, 153] width 43 height 6
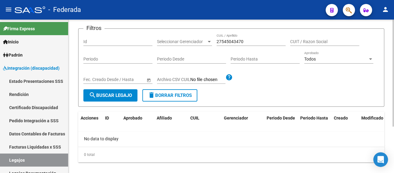
scroll to position [61, 0]
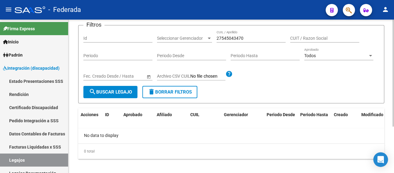
click at [117, 95] on button "search Buscar Legajo" at bounding box center [110, 92] width 54 height 12
drag, startPoint x: 237, startPoint y: 37, endPoint x: 210, endPoint y: 37, distance: 27.5
click at [210, 37] on div "Filtros Id Seleccionar Gerenciador Seleccionar Gerenciador 27545043470 CUIL / A…" at bounding box center [231, 58] width 296 height 56
paste input "20493942558"
type input "20493942558"
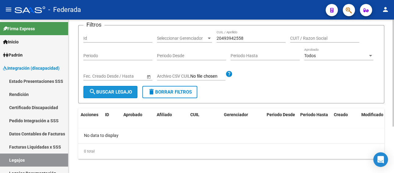
click at [126, 90] on span "search Buscar Legajo" at bounding box center [110, 92] width 43 height 6
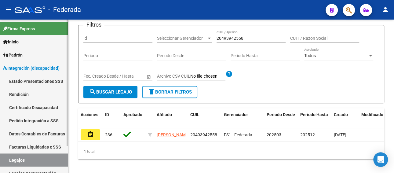
click at [48, 147] on link "Facturas Liquidadas x SSS" at bounding box center [34, 146] width 68 height 13
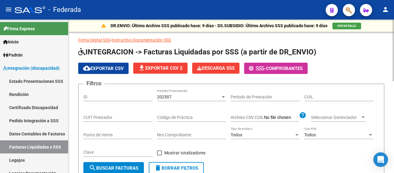
click at [170, 97] on span "202507" at bounding box center [164, 96] width 15 height 5
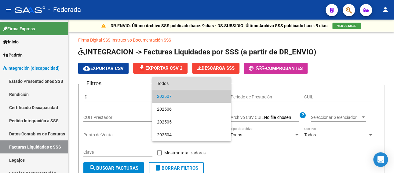
drag, startPoint x: 172, startPoint y: 84, endPoint x: 318, endPoint y: 105, distance: 147.8
click at [173, 84] on span "Todos" at bounding box center [191, 83] width 69 height 13
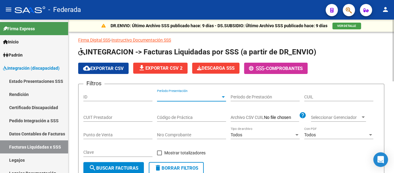
click at [333, 93] on div "CUIL" at bounding box center [338, 95] width 69 height 12
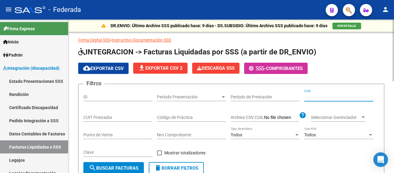
paste input "20-49394255-8"
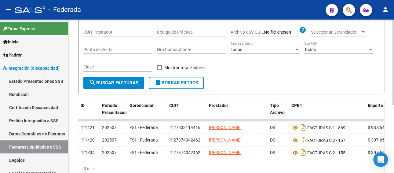
scroll to position [92, 0]
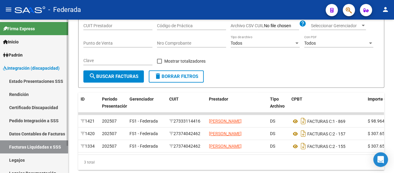
type input "20-49394255-8"
click at [34, 121] on link "Pedido Integración a SSS" at bounding box center [34, 120] width 68 height 13
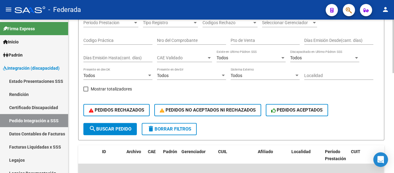
scroll to position [31, 0]
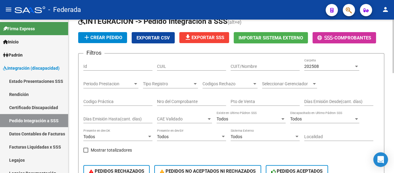
click at [327, 65] on div "202508" at bounding box center [329, 66] width 50 height 5
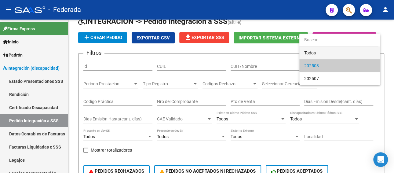
click at [323, 53] on span "Todos" at bounding box center [339, 52] width 71 height 13
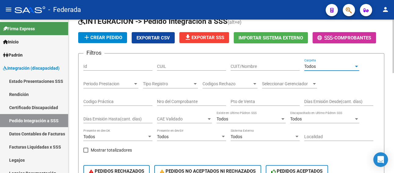
click at [193, 67] on input "CUIL" at bounding box center [191, 66] width 69 height 5
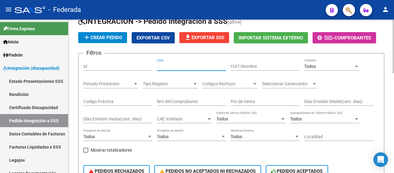
paste input "20493942558"
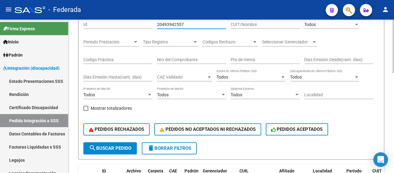
scroll to position [122, 0]
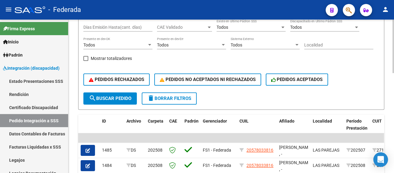
type input "20493942557"
click at [107, 99] on span "search Buscar Pedido" at bounding box center [110, 99] width 42 height 6
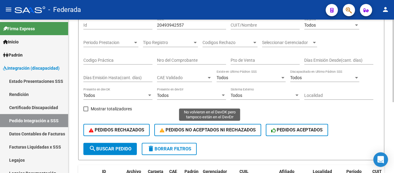
scroll to position [41, 0]
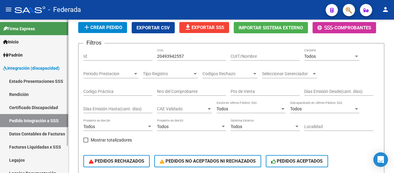
click at [24, 161] on link "Legajos" at bounding box center [34, 159] width 68 height 13
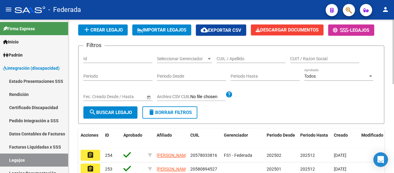
click at [229, 57] on input "CUIL / Apellido" at bounding box center [251, 58] width 69 height 5
paste input "ASTEGIANO CATALINA"
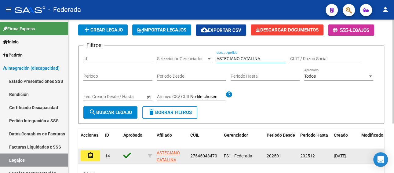
type input "ASTEGIANO CATALINA"
drag, startPoint x: 188, startPoint y: 156, endPoint x: 221, endPoint y: 155, distance: 33.0
click at [221, 155] on datatable-body-cell "27545043470" at bounding box center [205, 156] width 34 height 15
copy span "27545043470"
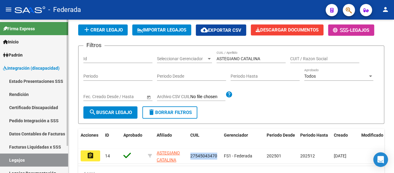
click at [28, 121] on link "Pedido Integración a SSS" at bounding box center [34, 120] width 68 height 13
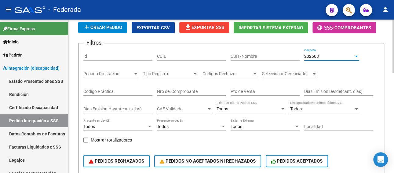
click at [306, 54] on span "202508" at bounding box center [311, 56] width 15 height 5
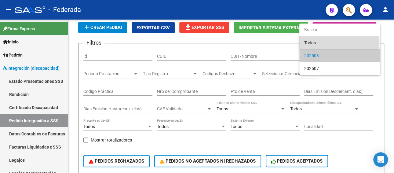
click at [309, 44] on span "Todos" at bounding box center [339, 42] width 71 height 13
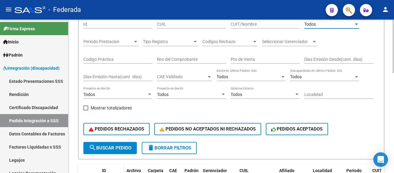
scroll to position [102, 0]
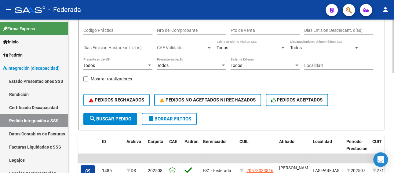
click at [112, 118] on span "search Buscar Pedido" at bounding box center [110, 119] width 42 height 6
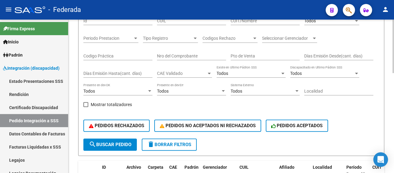
scroll to position [41, 0]
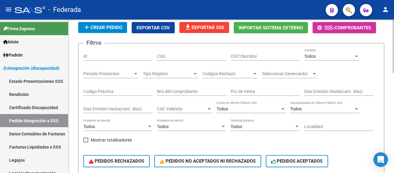
click at [185, 56] on input "CUIL" at bounding box center [191, 56] width 69 height 5
paste input "27545043470"
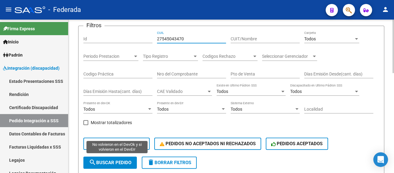
scroll to position [71, 0]
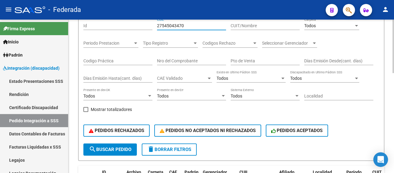
type input "27545043470"
click at [108, 148] on span "search Buscar Pedido" at bounding box center [110, 150] width 42 height 6
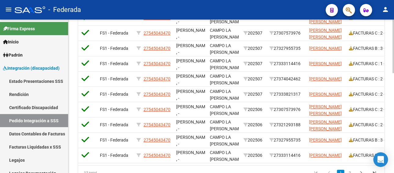
scroll to position [0, 94]
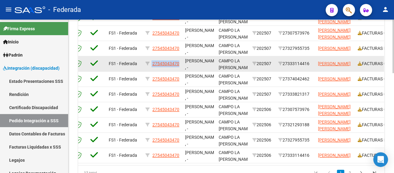
drag, startPoint x: 151, startPoint y: 63, endPoint x: 181, endPoint y: 63, distance: 29.3
click at [181, 63] on datatable-body-cell "27545043470" at bounding box center [163, 63] width 40 height 15
copy div "27545043470"
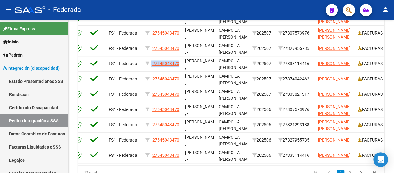
copy div "27545043470"
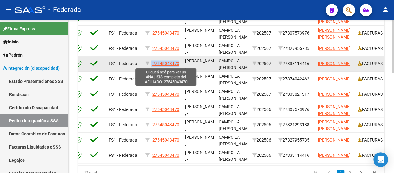
copy div "27545043470"
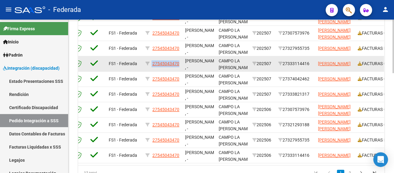
drag, startPoint x: 313, startPoint y: 63, endPoint x: 286, endPoint y: 63, distance: 26.9
click at [286, 63] on datatable-body-cell "27333114416" at bounding box center [296, 63] width 40 height 15
copy div "27333114416"
